Goal: Task Accomplishment & Management: Manage account settings

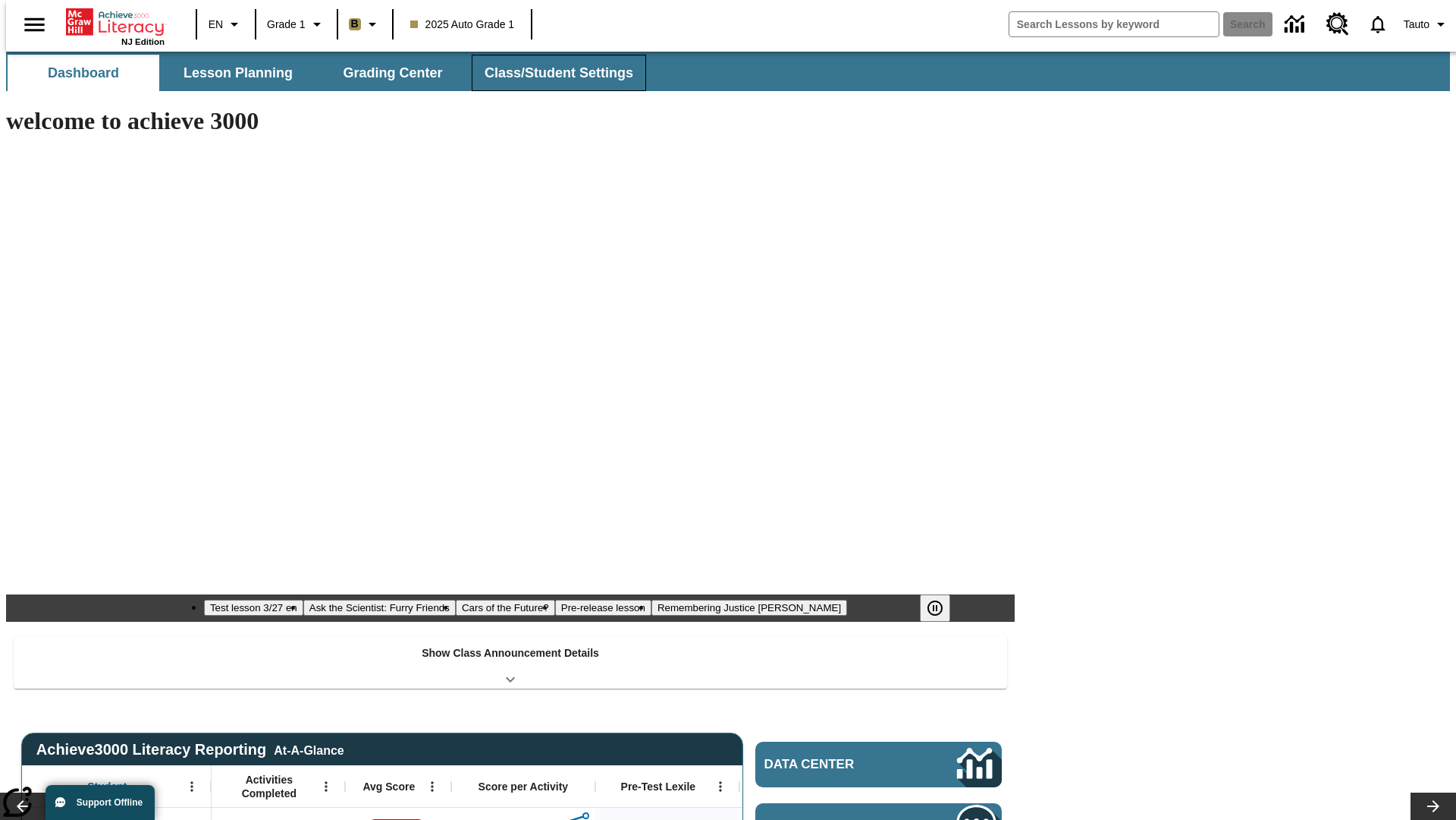
click at [551, 73] on button "Class/Student Settings" at bounding box center [559, 73] width 175 height 36
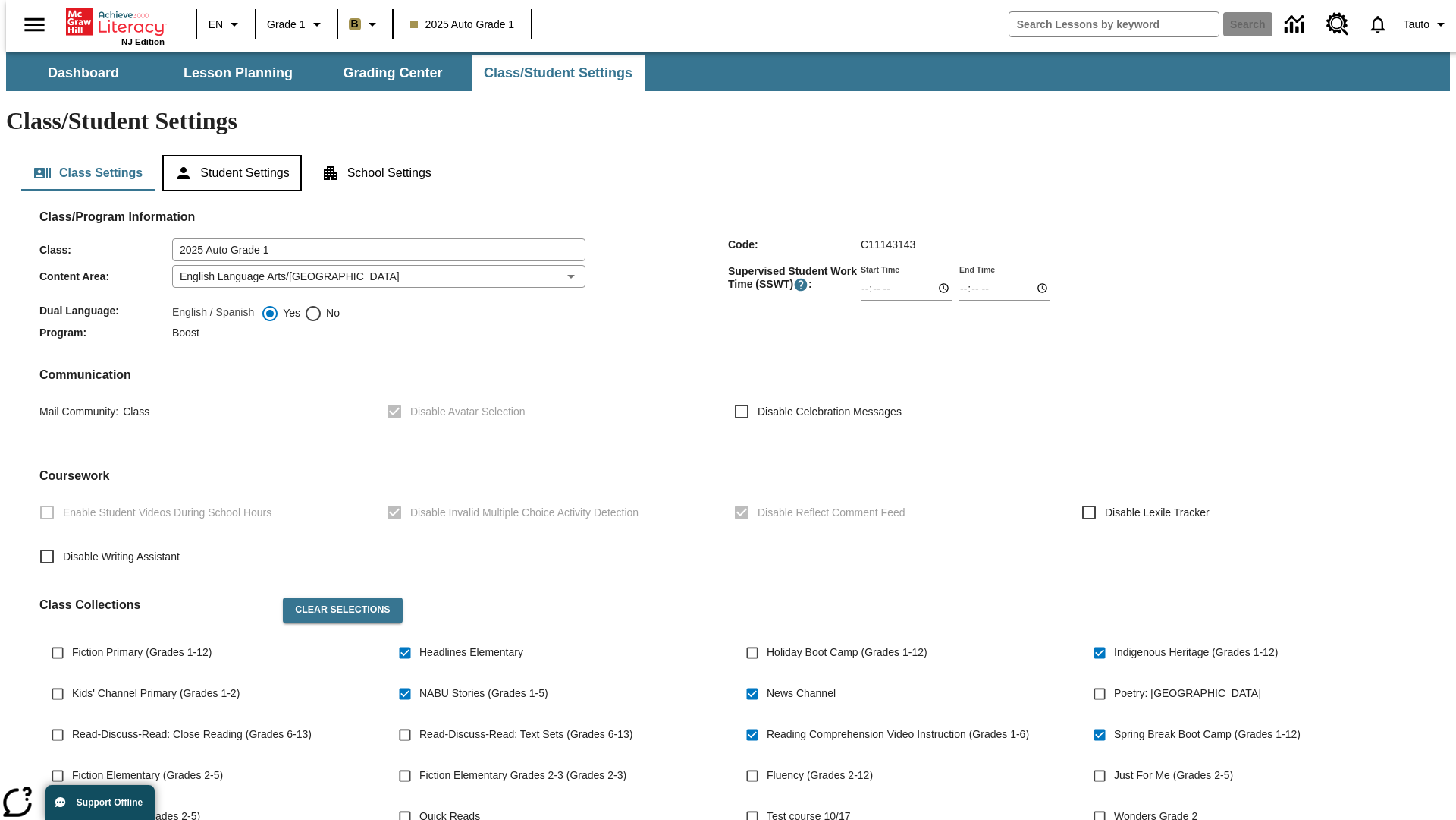
click at [228, 155] on button "Student Settings" at bounding box center [232, 173] width 139 height 36
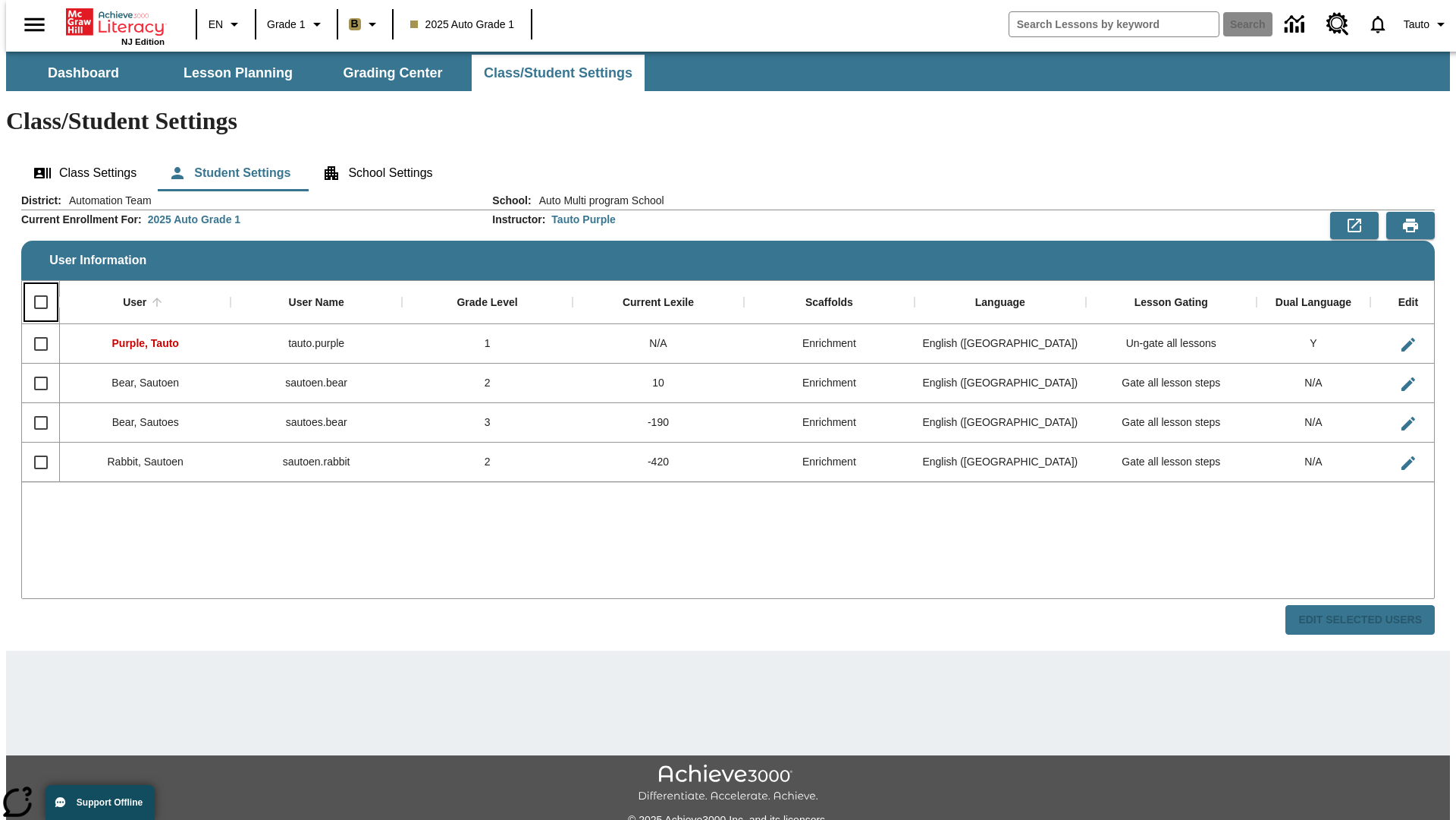
click at [34, 286] on input "Select all rows" at bounding box center [40, 302] width 32 height 32
checkbox input "true"
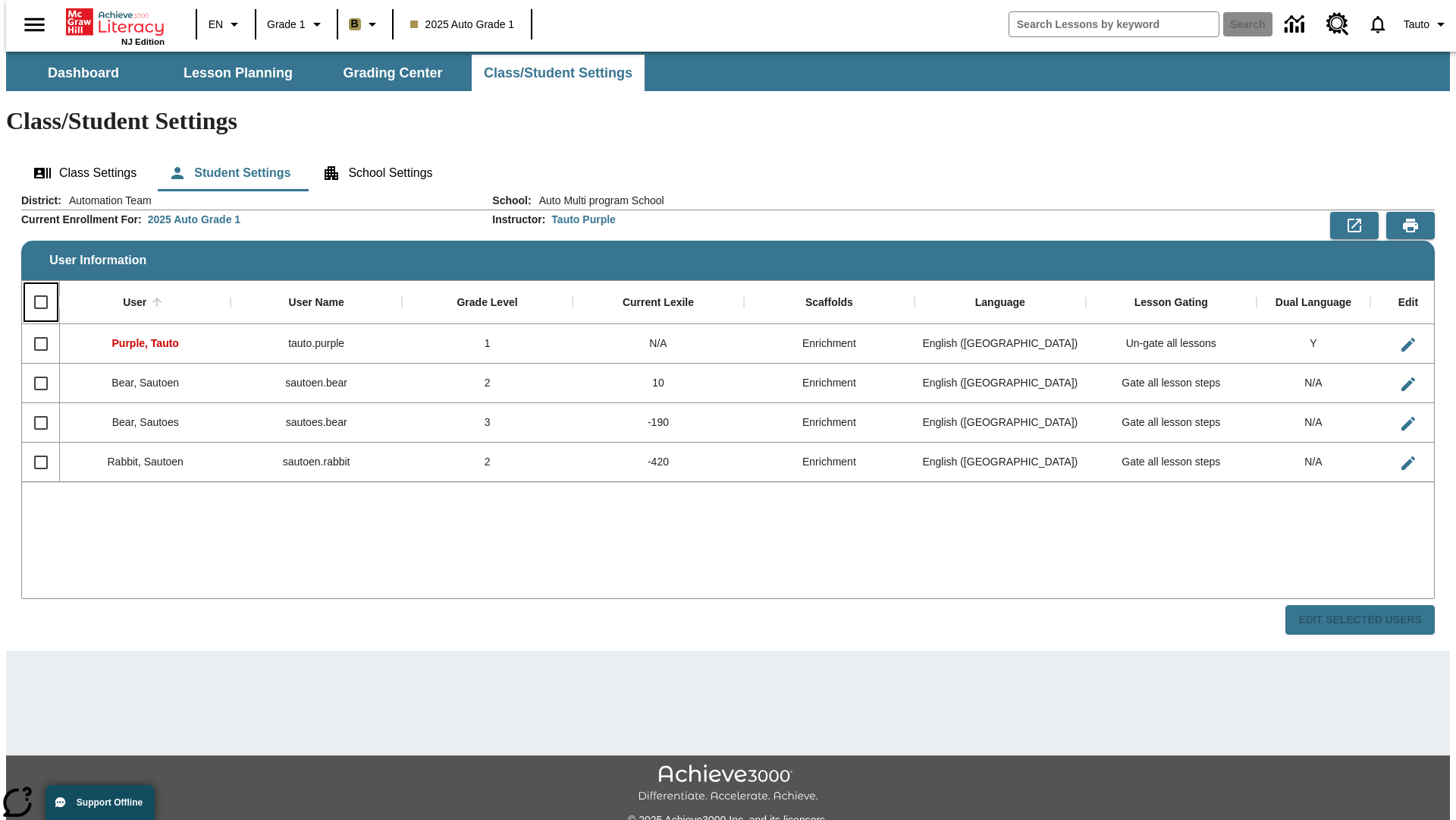
checkbox input "true"
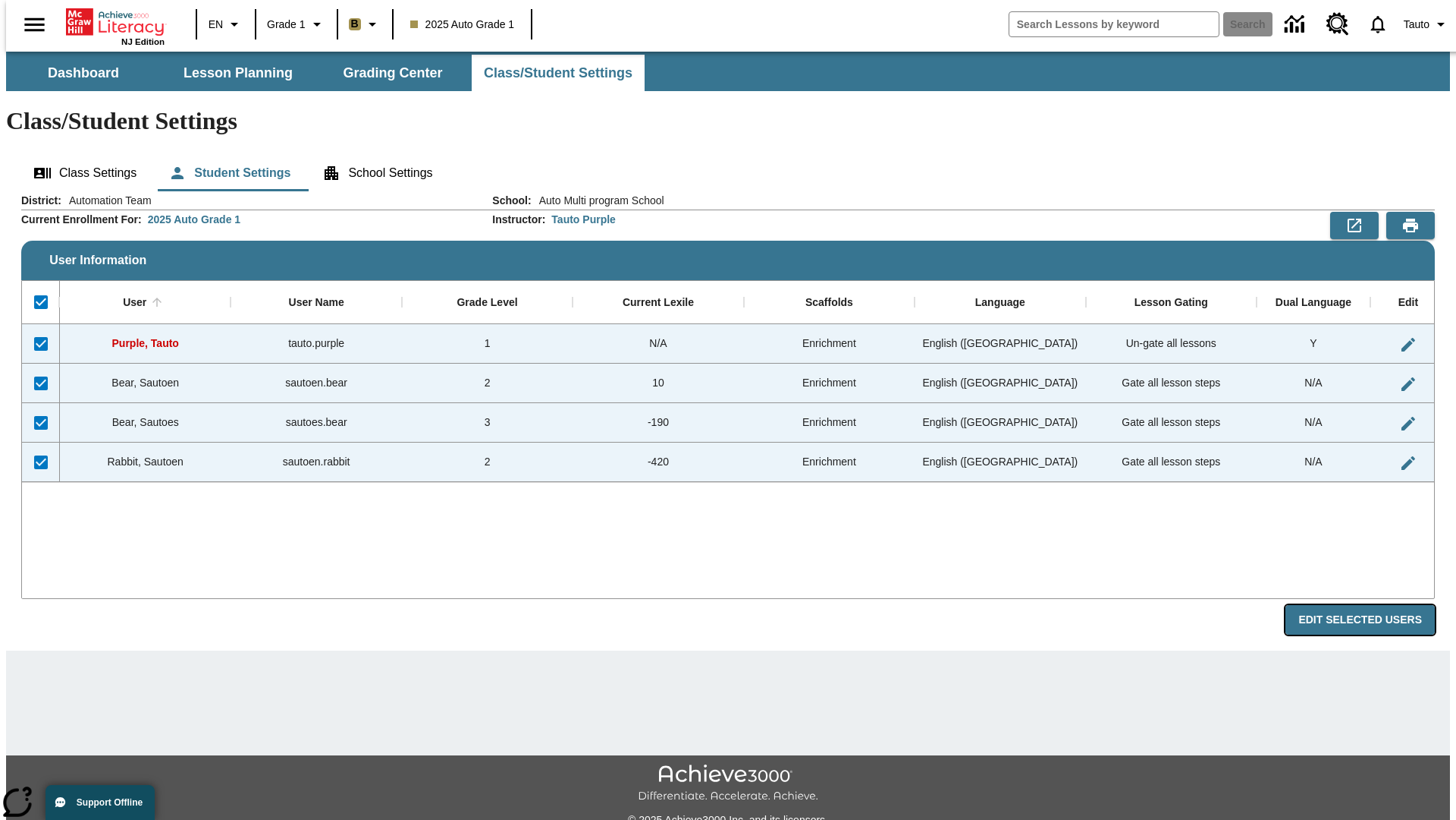
click at [1372, 605] on button "Edit Selected Users" at bounding box center [1360, 620] width 149 height 30
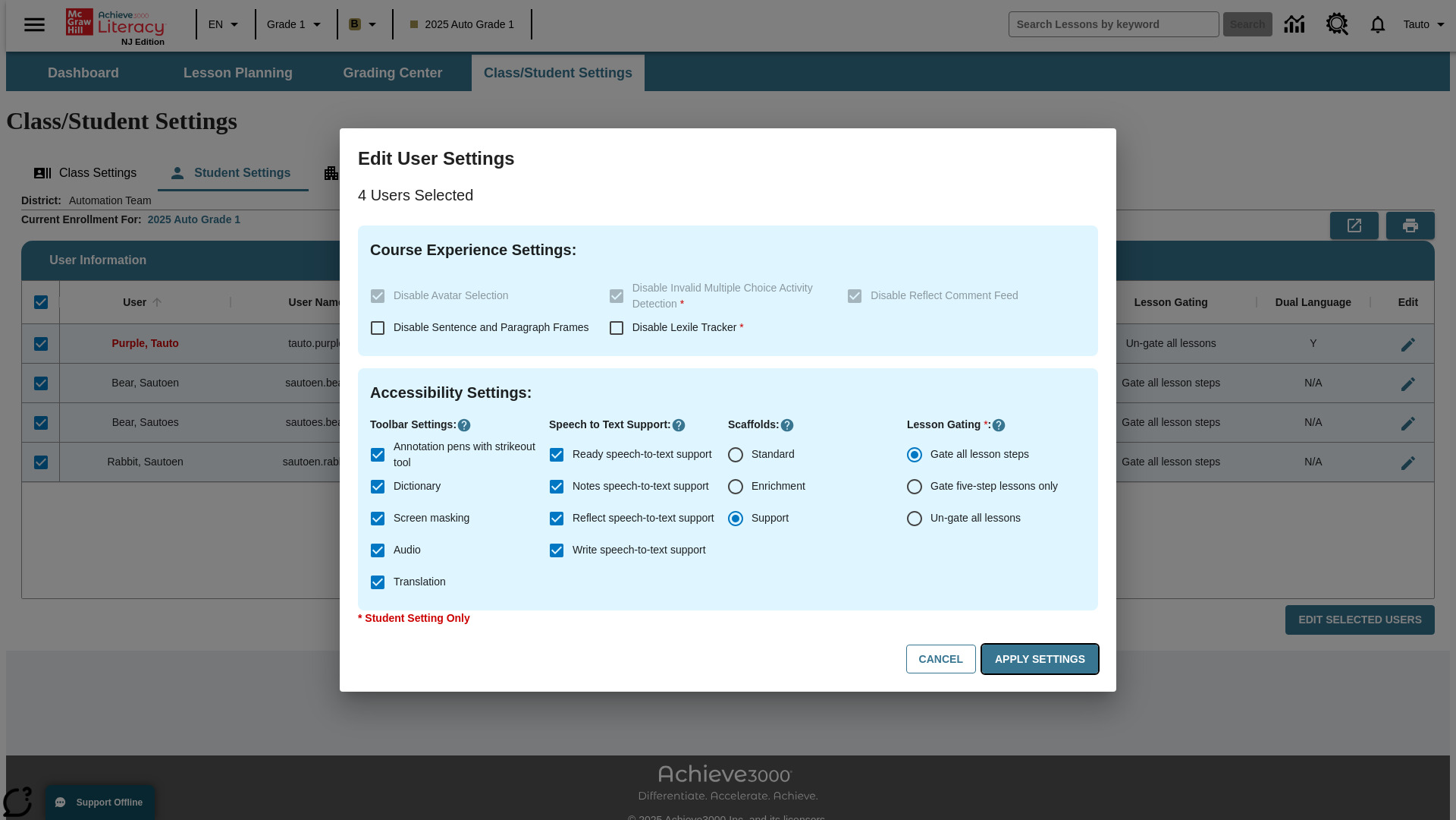
click at [1043, 659] on button "Apply Settings" at bounding box center [1040, 659] width 116 height 30
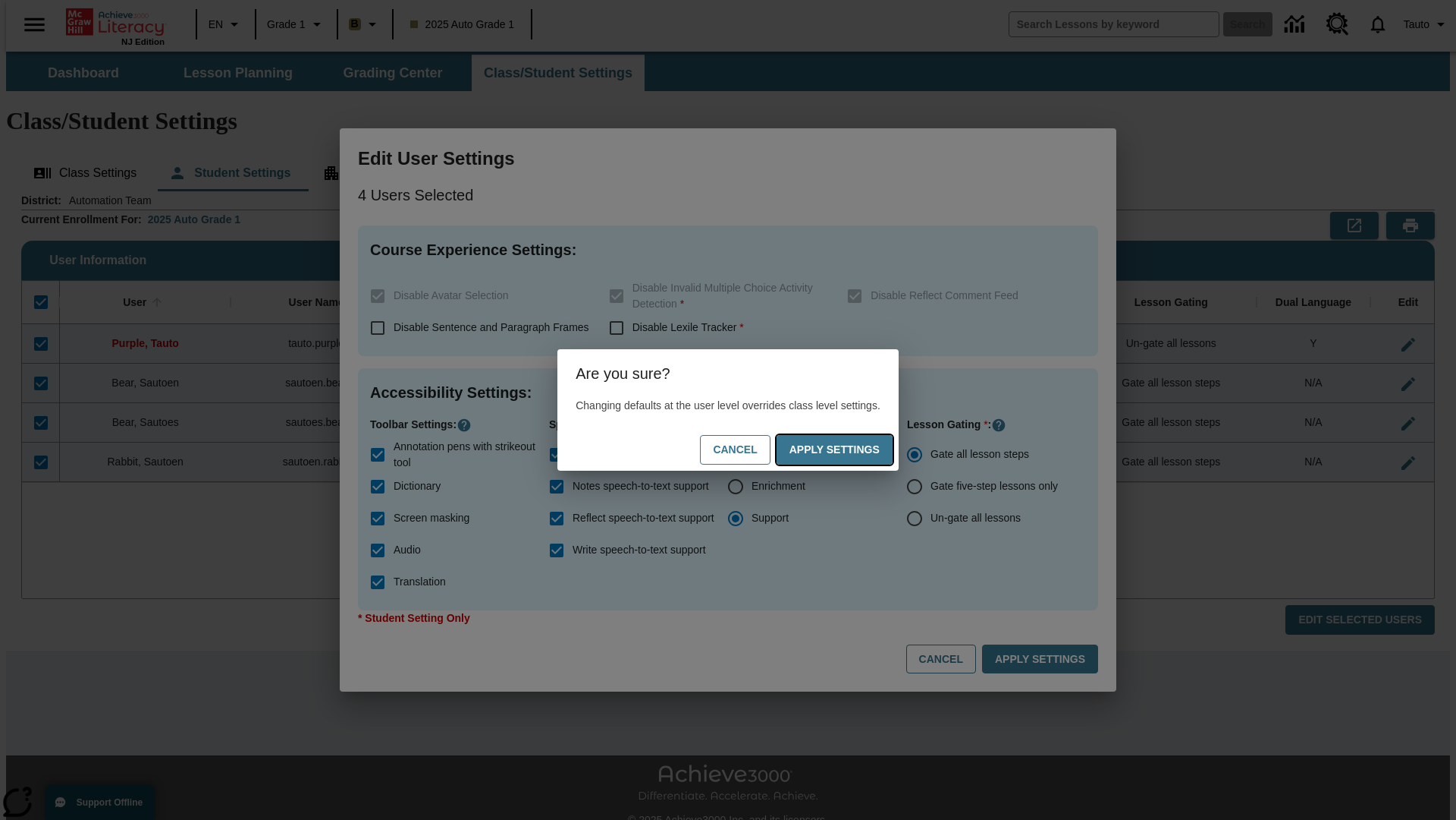
click at [849, 450] on button "Apply Settings" at bounding box center [834, 450] width 116 height 30
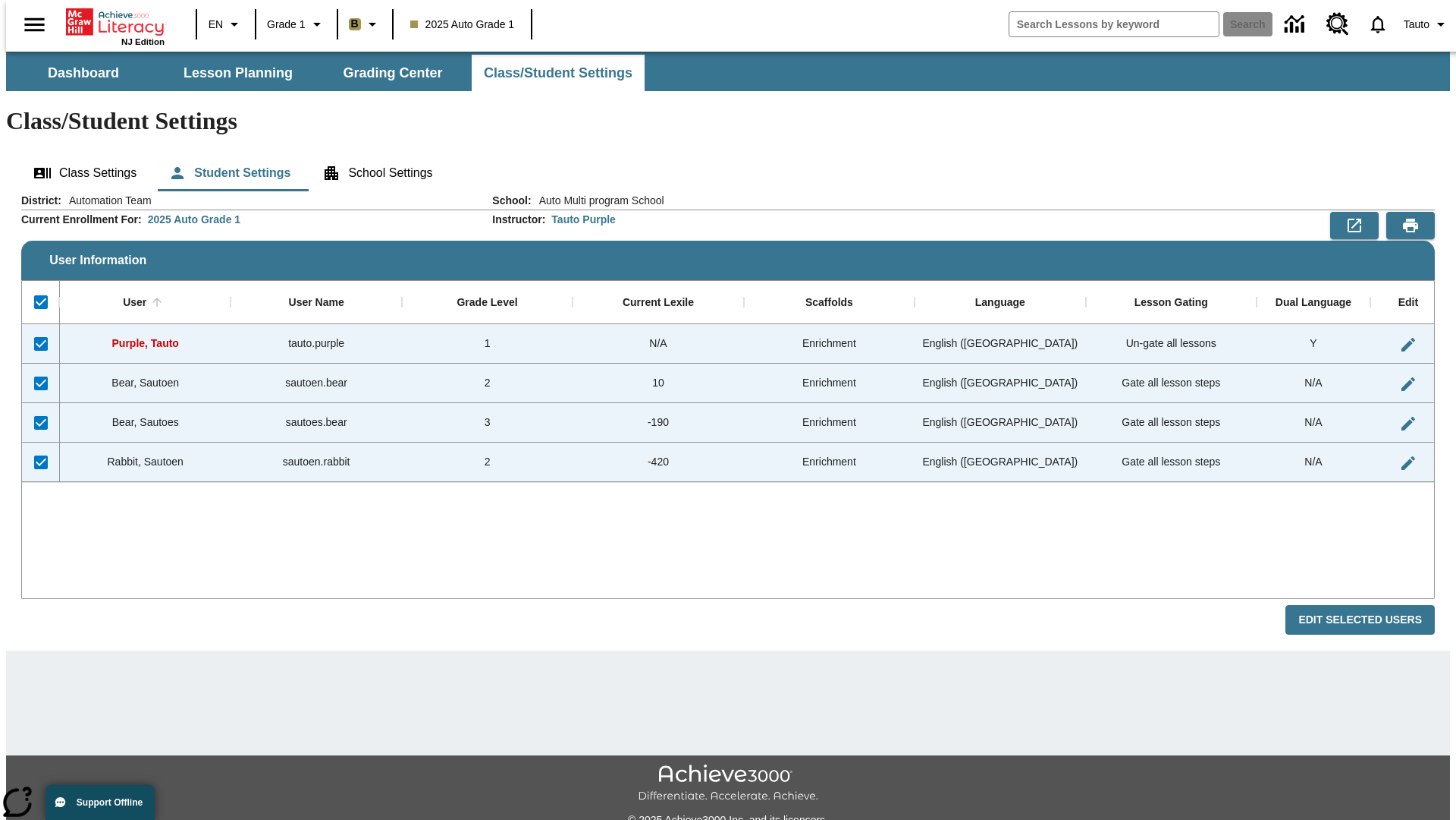
checkbox input "false"
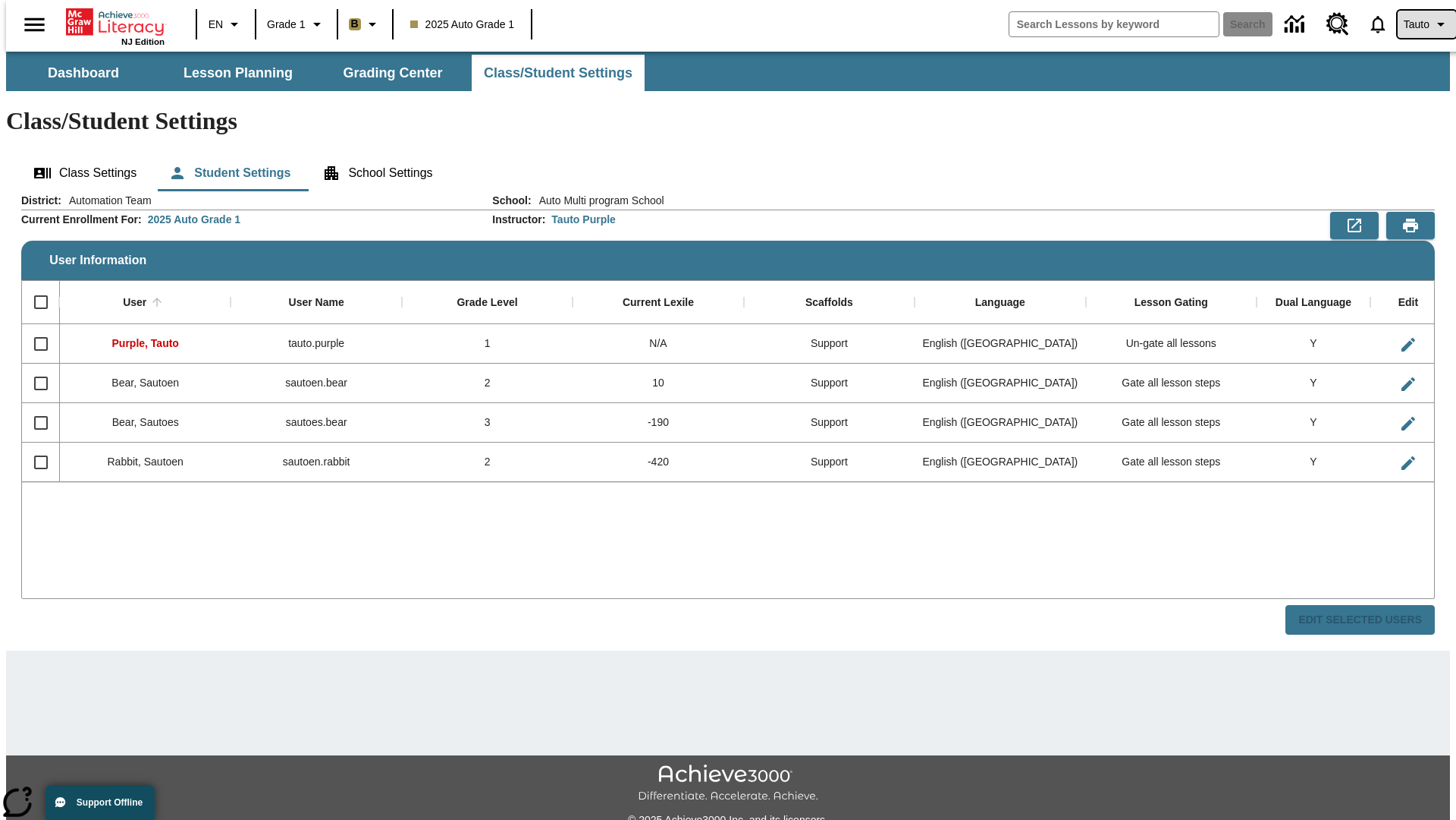
click at [1419, 24] on span "Tauto" at bounding box center [1416, 24] width 26 height 16
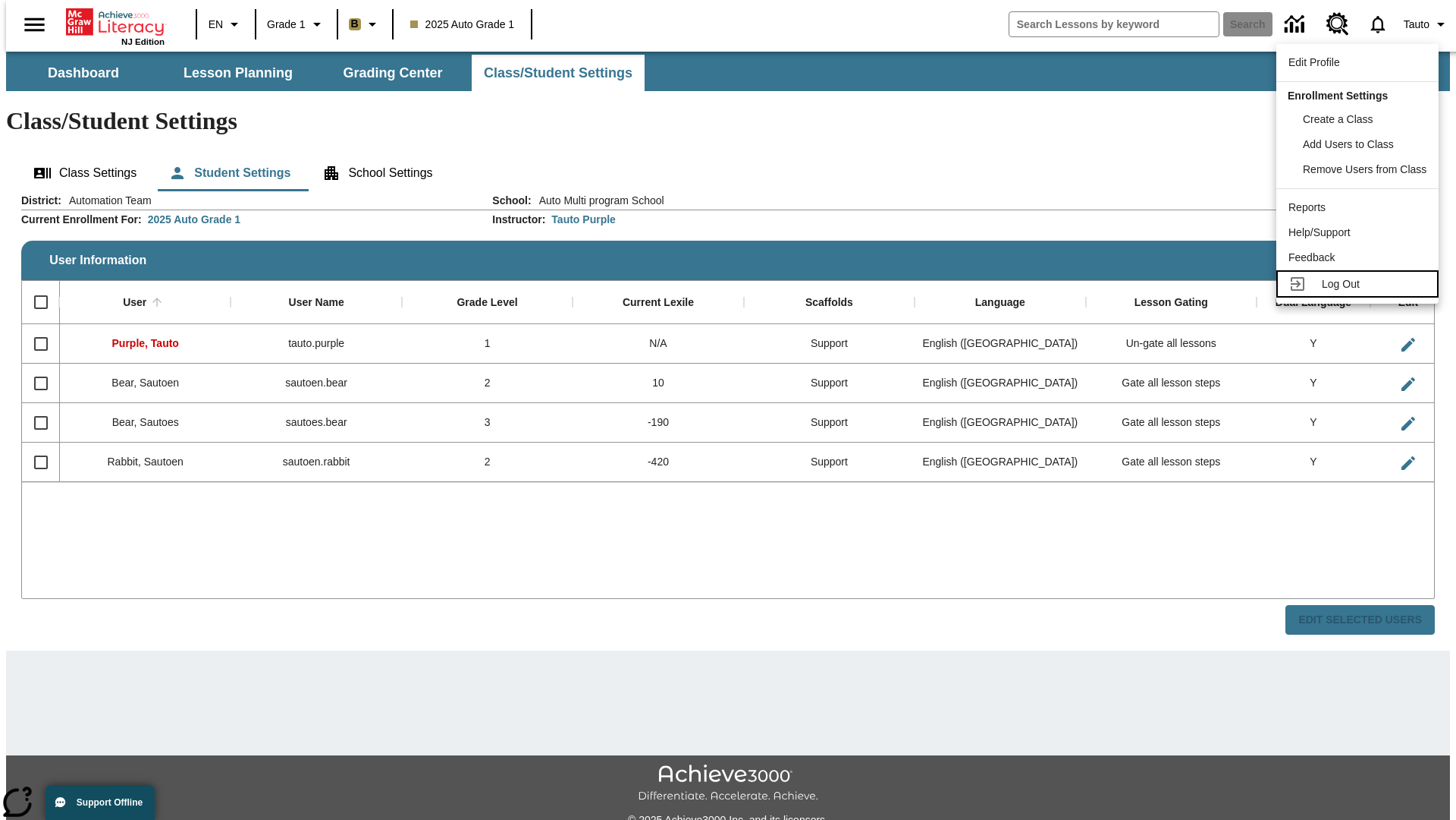
click at [1360, 284] on span "Log Out" at bounding box center [1341, 284] width 38 height 12
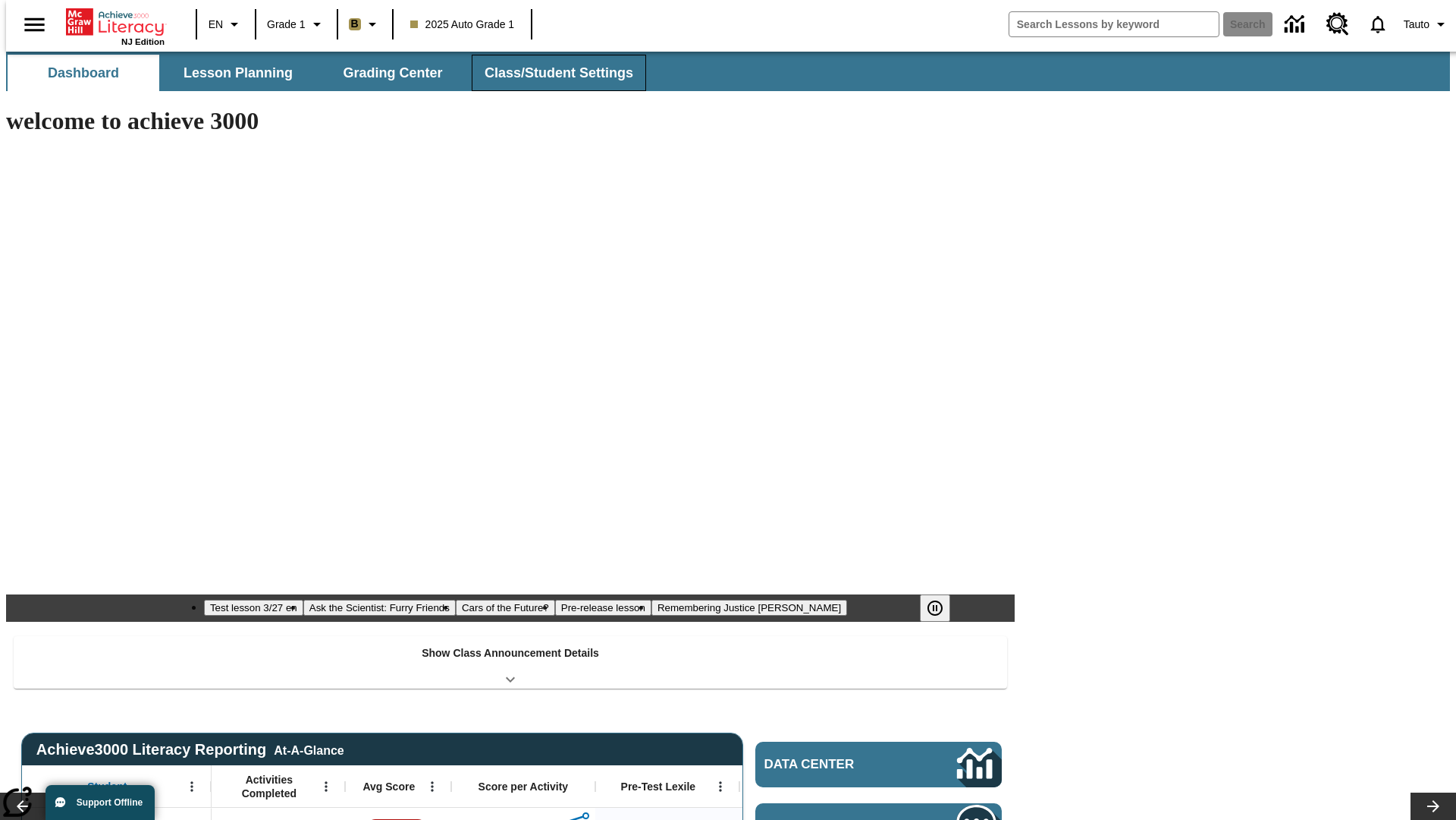
click at [551, 73] on button "Class/Student Settings" at bounding box center [559, 73] width 175 height 36
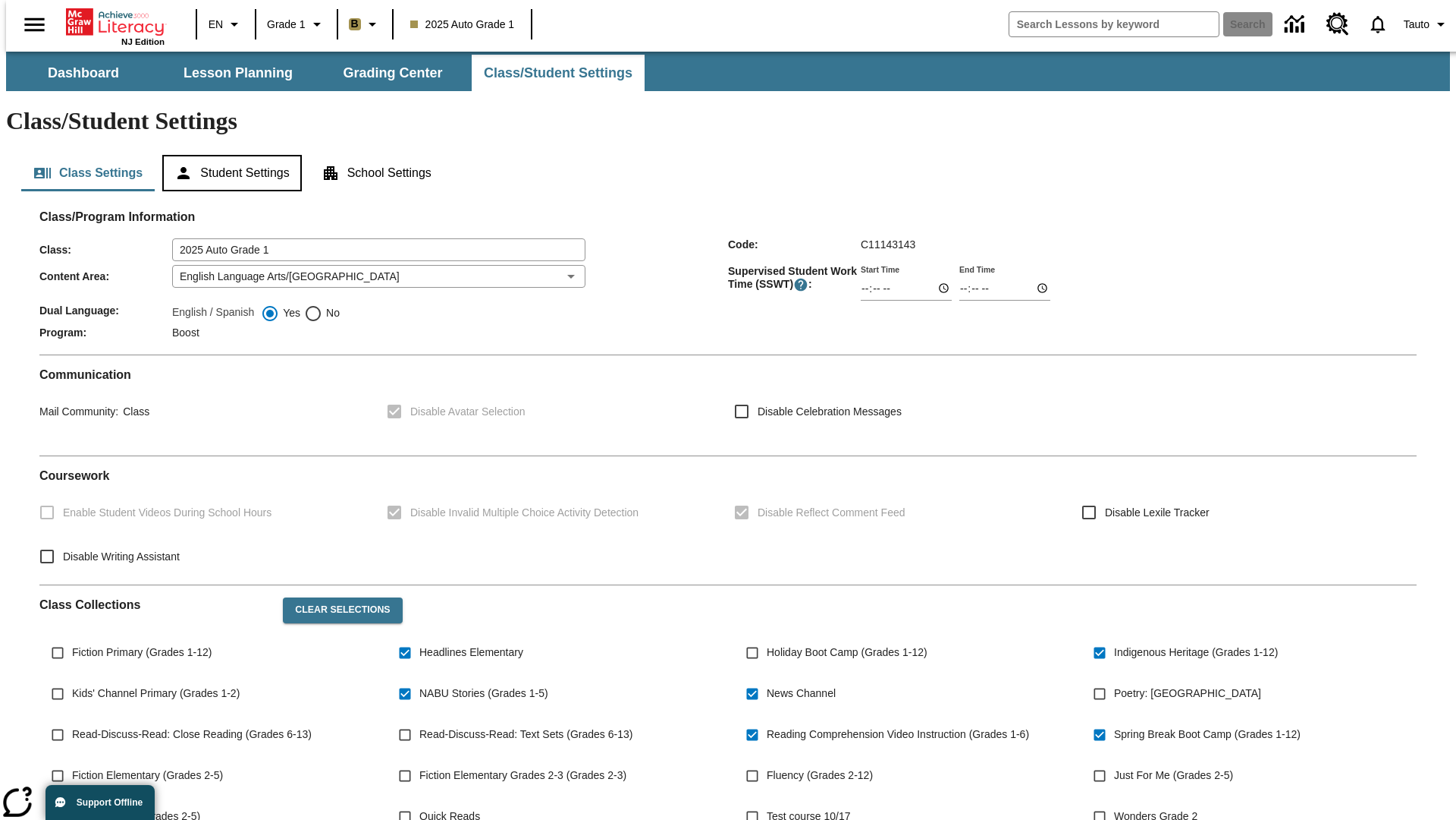
click at [228, 155] on button "Student Settings" at bounding box center [232, 173] width 139 height 36
